Goal: Task Accomplishment & Management: Use online tool/utility

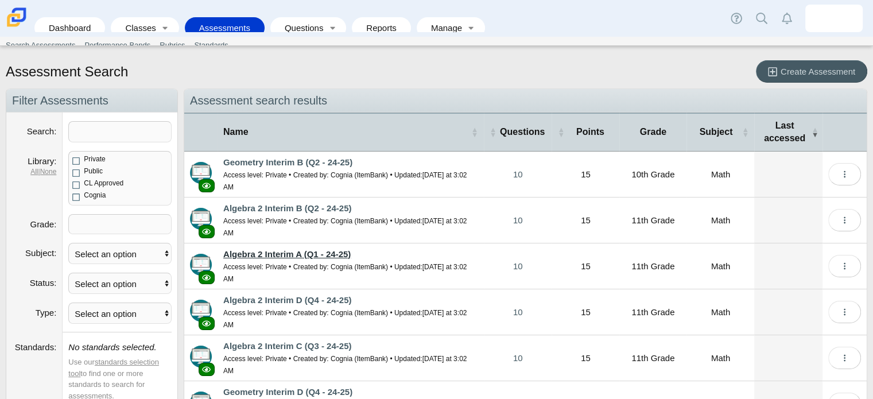
click at [283, 249] on link "Algebra 2 Interim A (Q1 - 24-25)" at bounding box center [286, 254] width 127 height 10
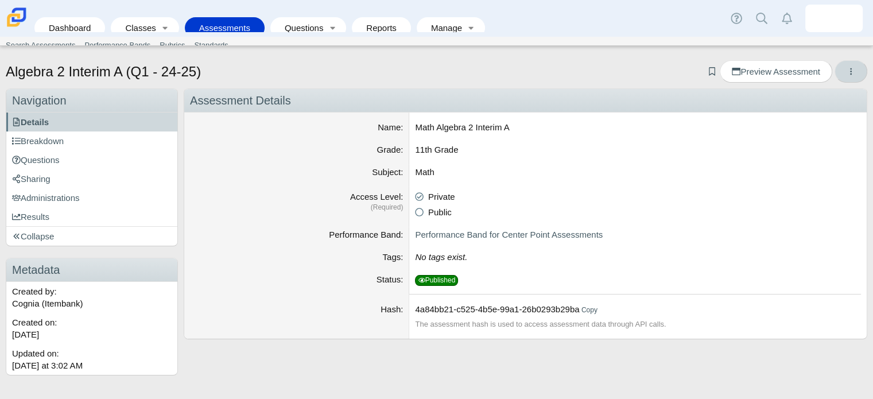
click at [858, 69] on button "More options" at bounding box center [851, 71] width 33 height 22
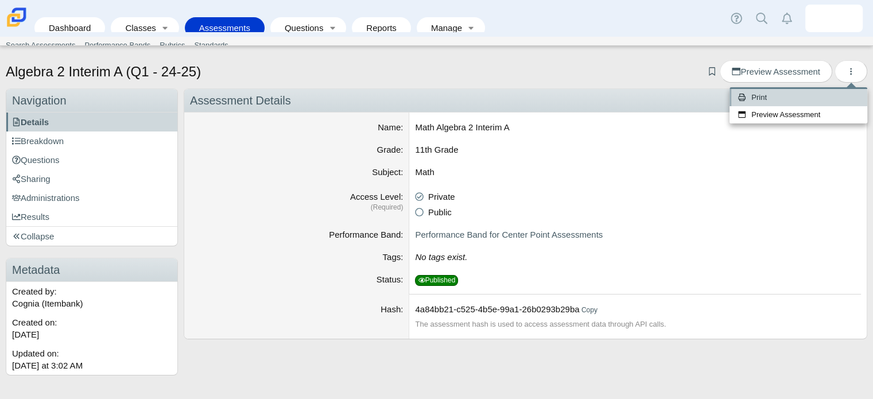
click at [742, 101] on link "Print" at bounding box center [799, 97] width 138 height 17
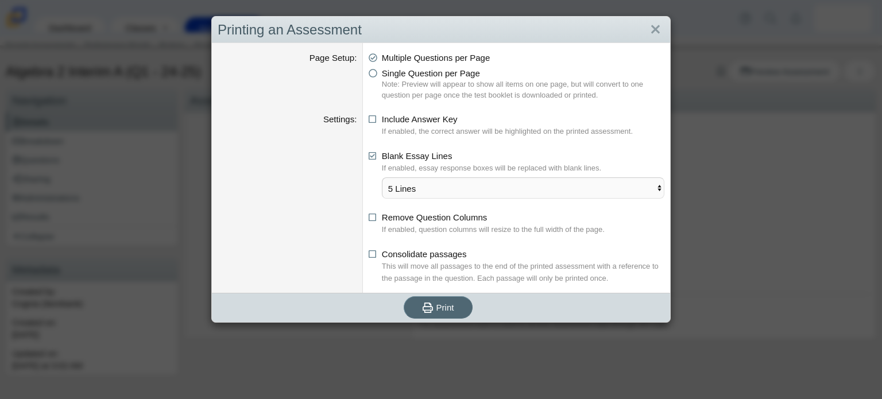
click at [425, 309] on use "submit" at bounding box center [428, 308] width 10 height 10
